Goal: Task Accomplishment & Management: Use online tool/utility

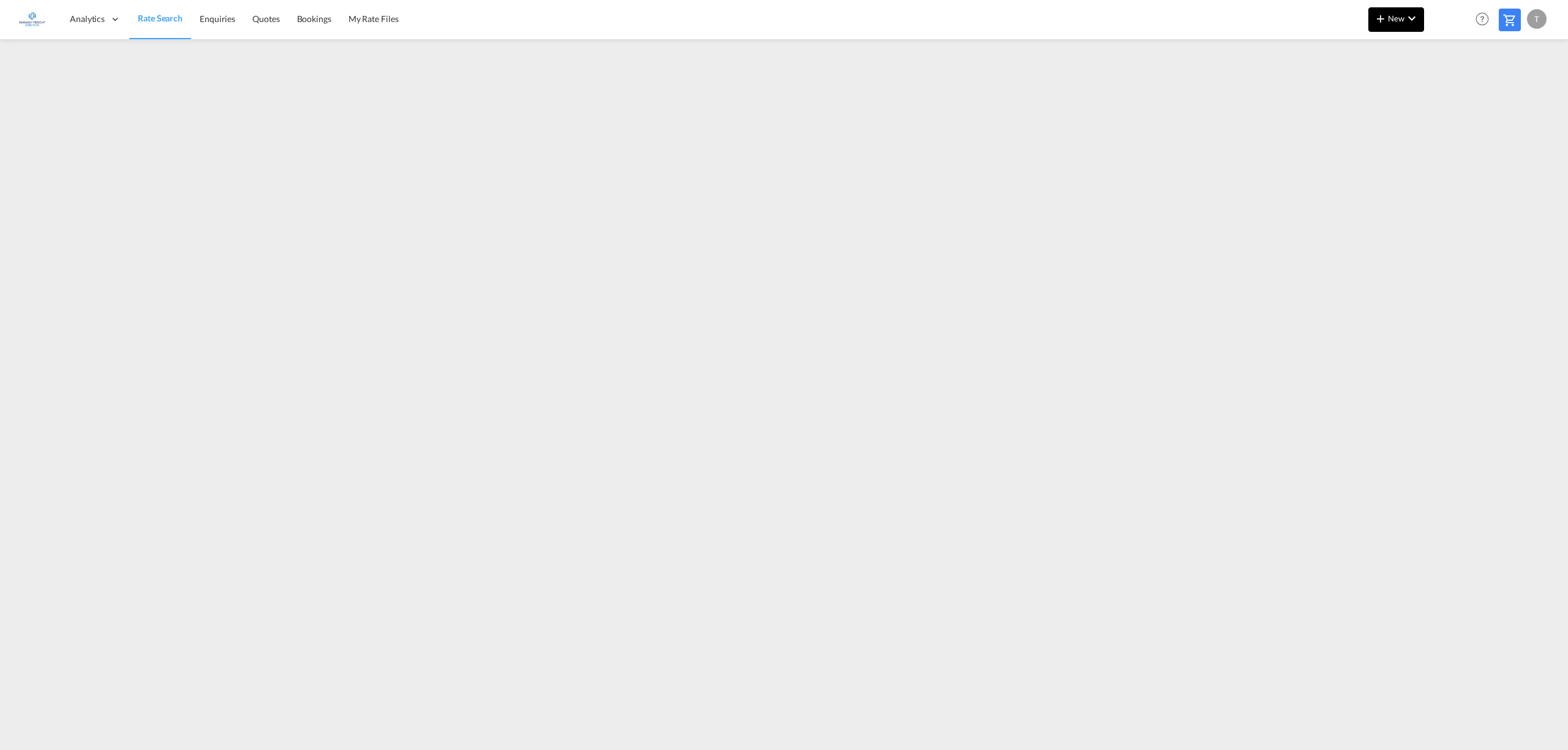
click at [1396, 13] on span "New" at bounding box center [1396, 18] width 46 height 10
click at [1382, 43] on div "Rates" at bounding box center [1381, 52] width 49 height 31
click at [1453, 94] on span "Ratesheet" at bounding box center [1446, 92] width 13 height 25
click at [1399, 18] on span "New" at bounding box center [1396, 18] width 46 height 10
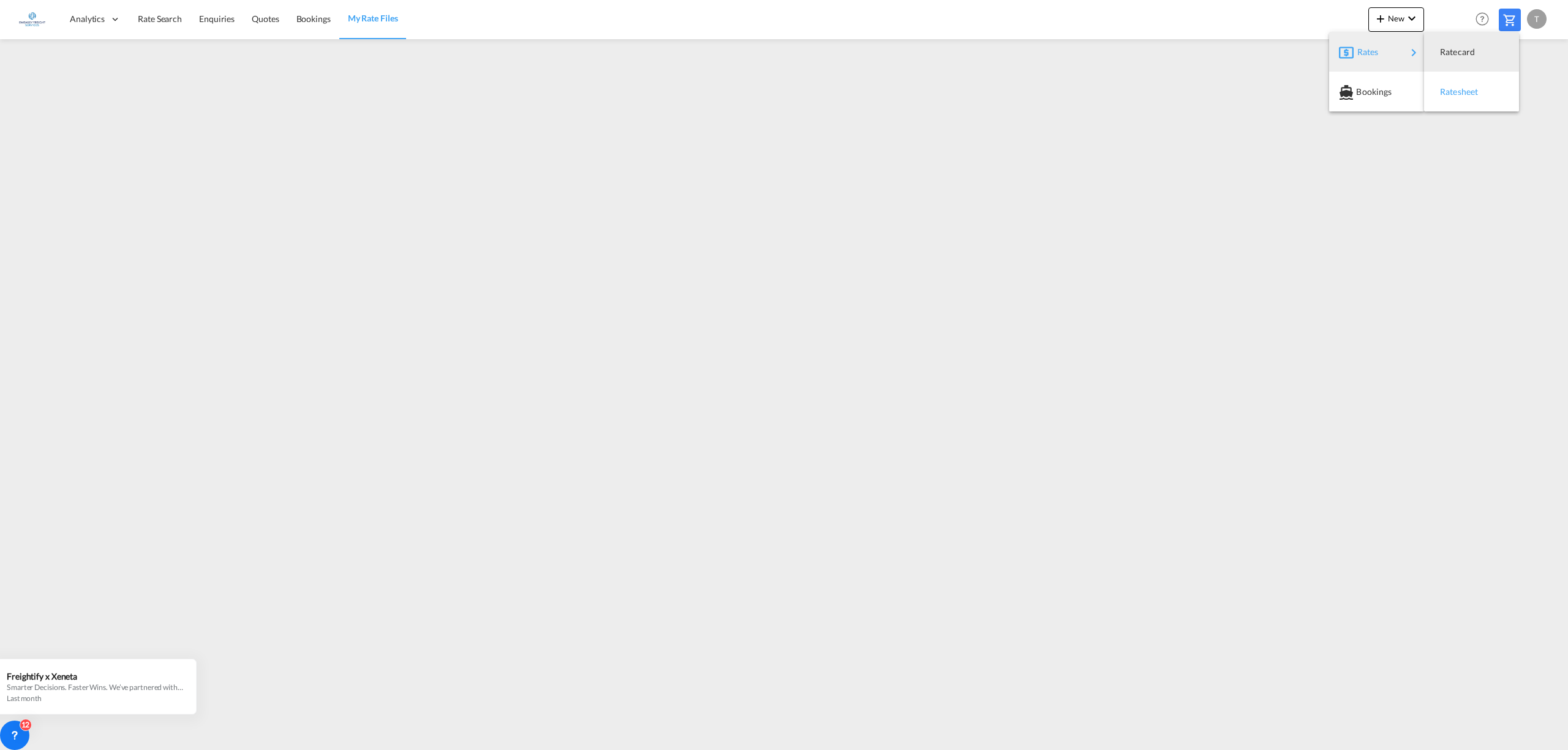
drag, startPoint x: 1375, startPoint y: 44, endPoint x: 1453, endPoint y: 76, distance: 84.3
click at [1375, 45] on div "Rates" at bounding box center [1381, 52] width 49 height 31
click at [1453, 86] on span "Ratesheet" at bounding box center [1446, 92] width 13 height 25
